Goal: Task Accomplishment & Management: Use online tool/utility

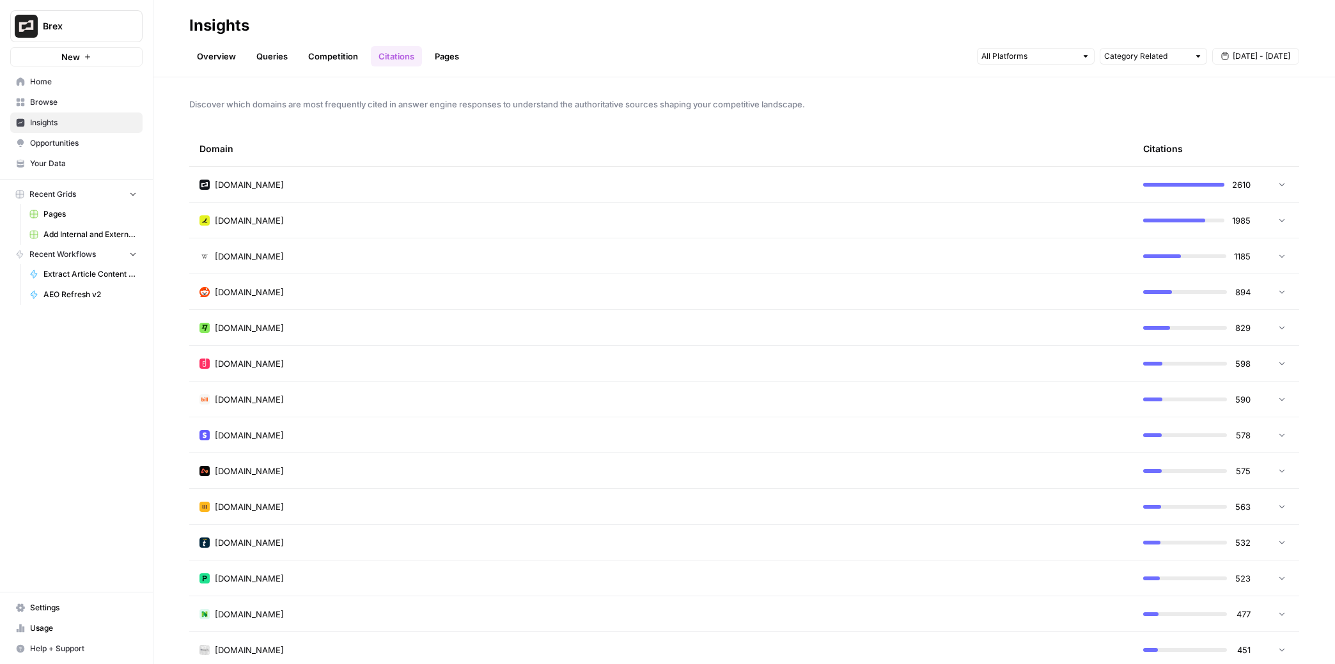
click at [63, 101] on span "Browse" at bounding box center [83, 103] width 107 height 12
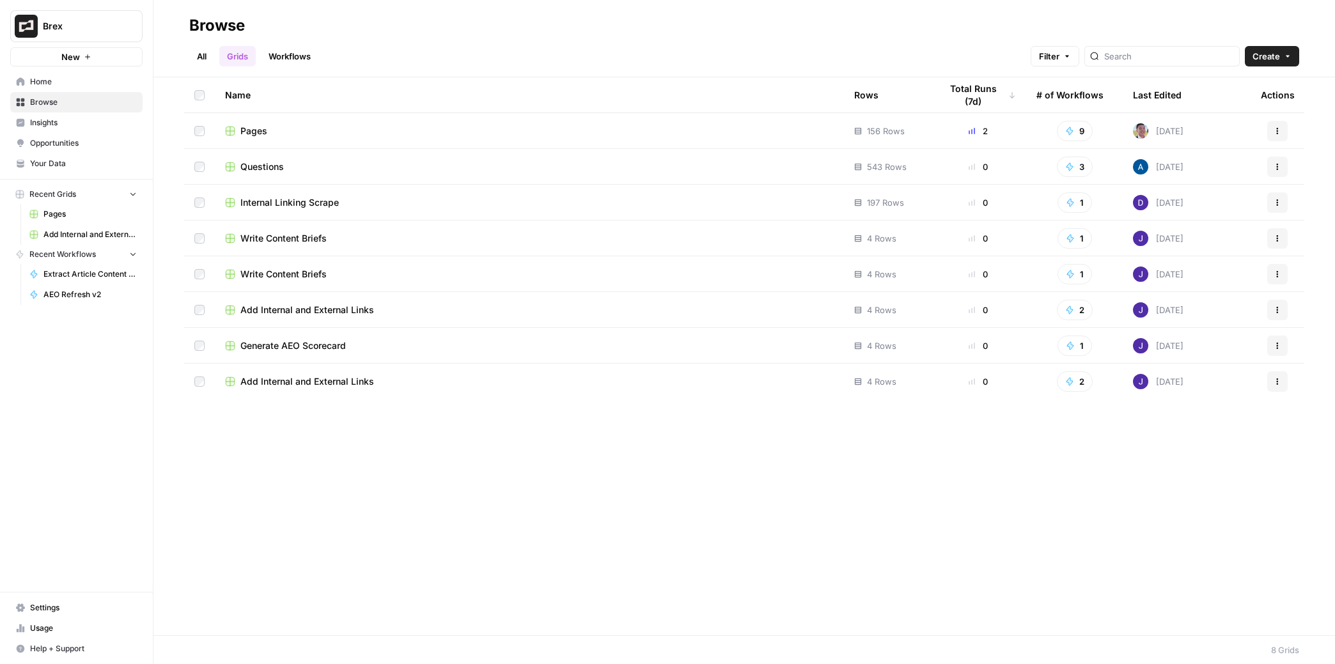
click at [254, 132] on span "Pages" at bounding box center [253, 131] width 27 height 13
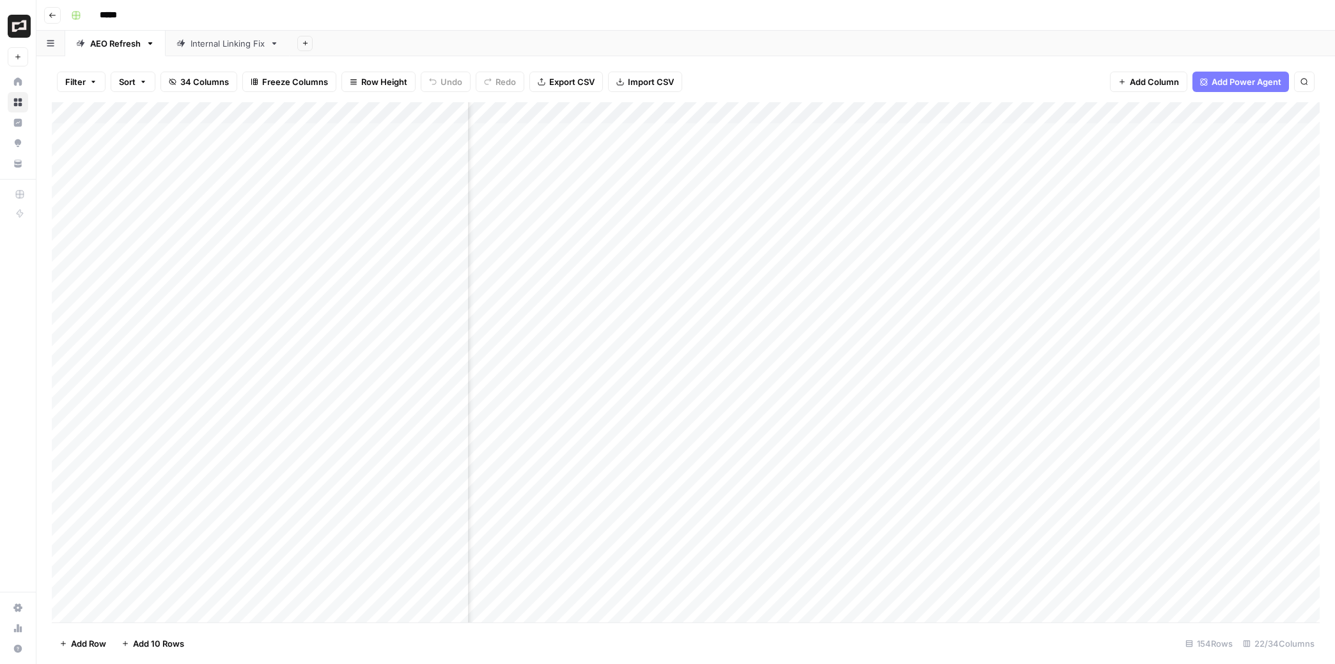
scroll to position [0, 1293]
click at [831, 136] on div "Add Column" at bounding box center [686, 362] width 1268 height 520
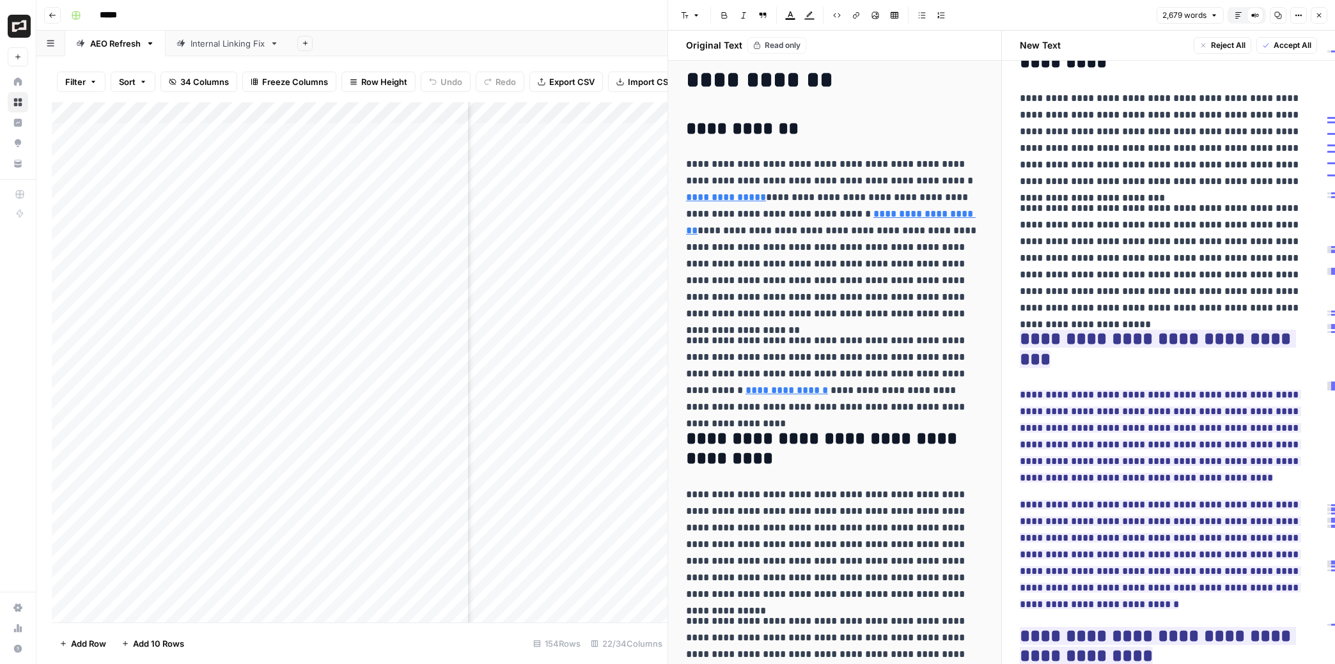
scroll to position [577, 0]
